Goal: Transaction & Acquisition: Purchase product/service

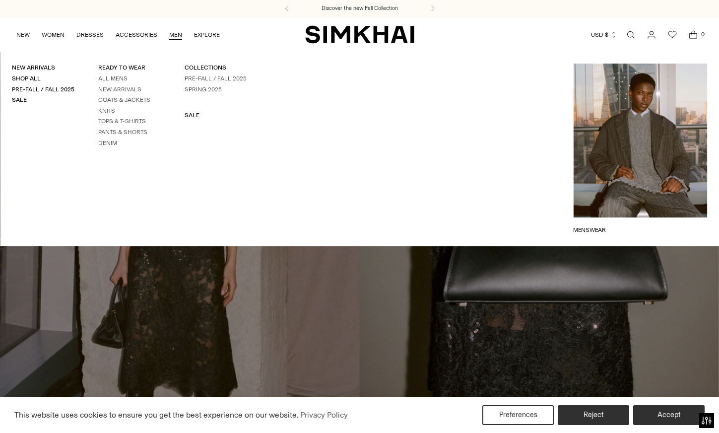
click at [175, 33] on link "MEN" at bounding box center [175, 35] width 13 height 22
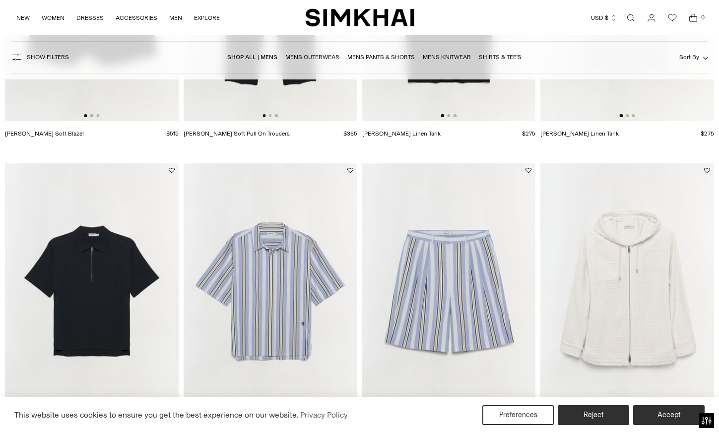
scroll to position [1221, 0]
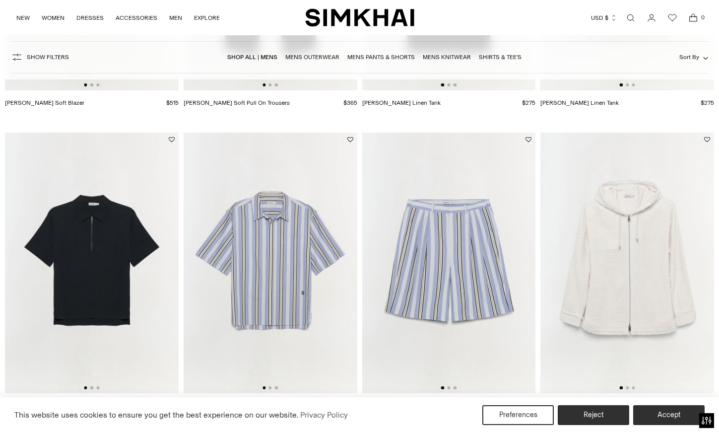
click at [614, 307] on img at bounding box center [628, 263] width 174 height 261
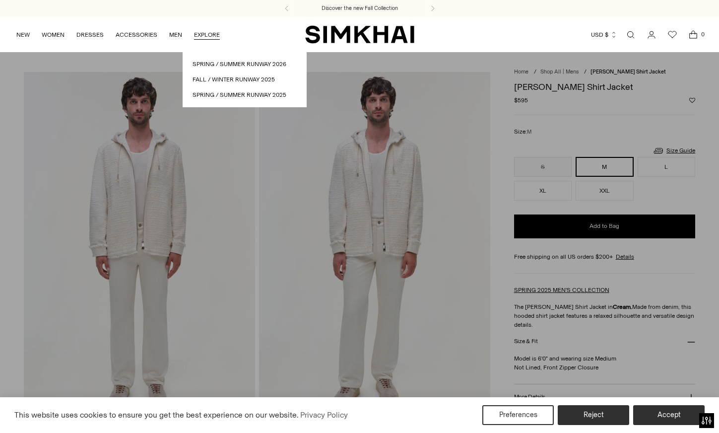
click at [633, 33] on link "Open search modal" at bounding box center [631, 35] width 20 height 20
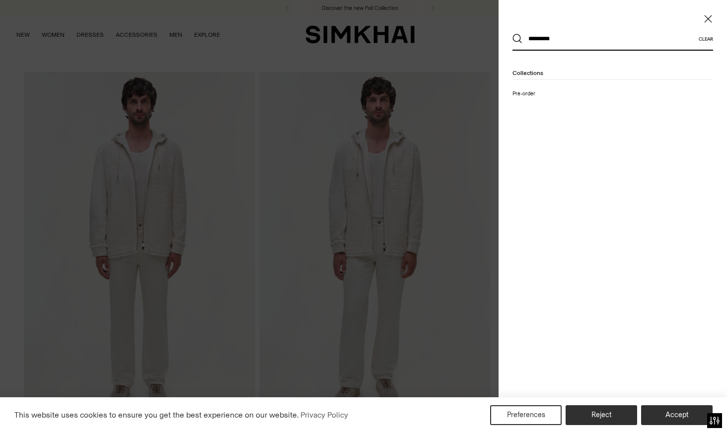
type input "*********"
click at [512, 34] on button "Search" at bounding box center [517, 39] width 10 height 10
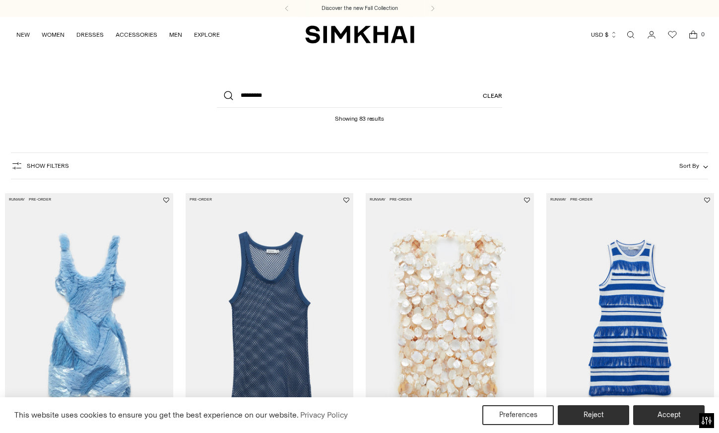
click at [46, 161] on button "Show Filters" at bounding box center [40, 166] width 58 height 16
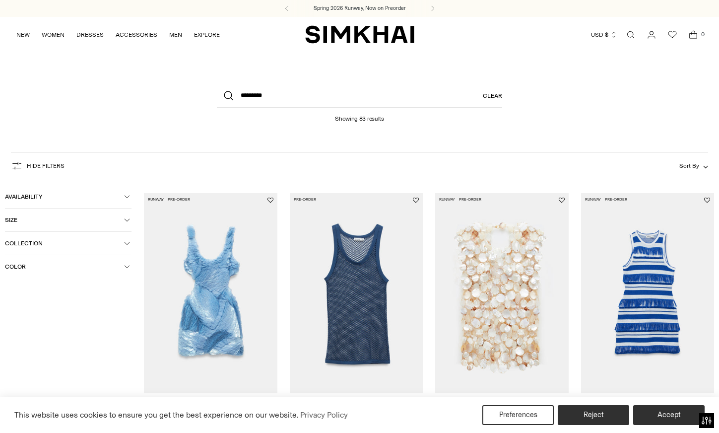
click at [50, 205] on button "Availability" at bounding box center [68, 196] width 127 height 23
click at [50, 202] on button "Availability" at bounding box center [68, 196] width 127 height 23
click at [45, 246] on span "Collection" at bounding box center [64, 243] width 119 height 7
click at [45, 245] on span "Collection" at bounding box center [64, 243] width 119 height 7
click at [58, 169] on button "Hide filters" at bounding box center [38, 166] width 54 height 16
